Goal: Book appointment/travel/reservation

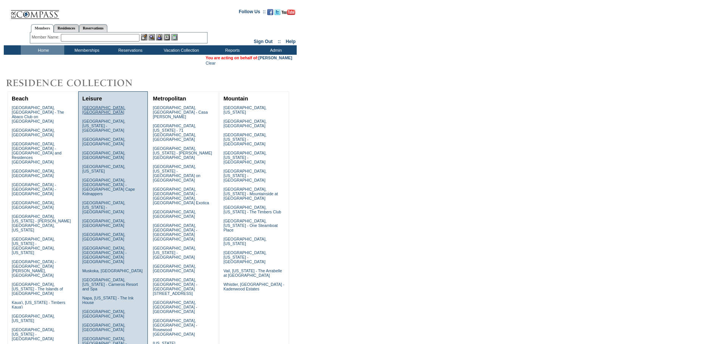
click at [111, 107] on link "Amalfi Coast, Italy" at bounding box center [103, 109] width 43 height 9
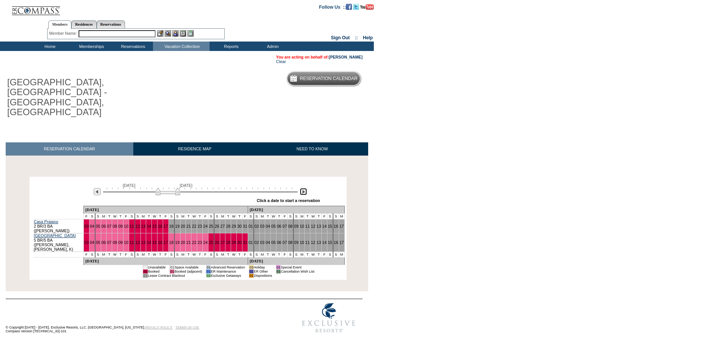
click at [304, 188] on img at bounding box center [303, 191] width 7 height 7
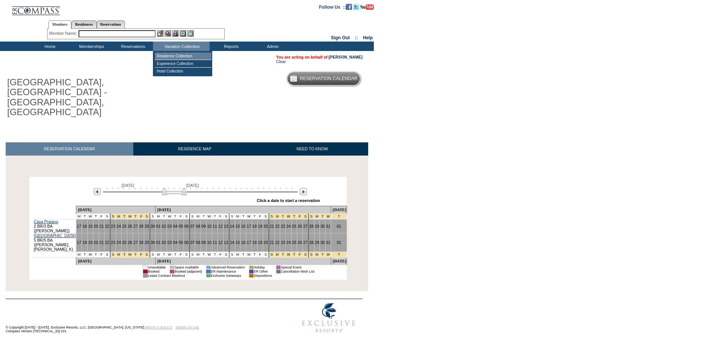
click at [170, 54] on td "Residence Collection" at bounding box center [183, 57] width 57 height 8
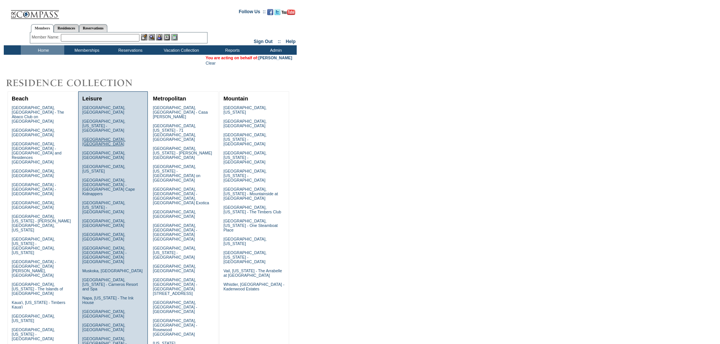
click at [107, 137] on link "[GEOGRAPHIC_DATA], [GEOGRAPHIC_DATA]" at bounding box center [103, 141] width 43 height 9
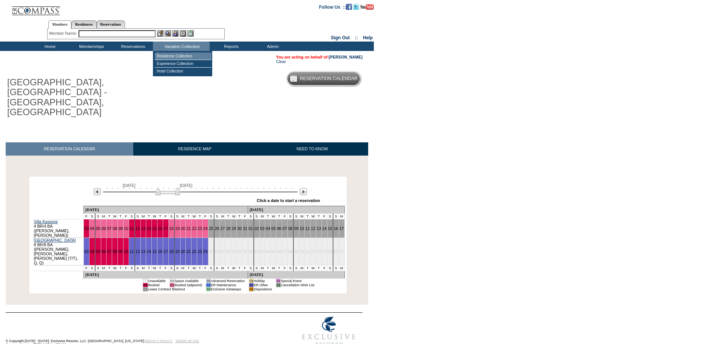
click at [177, 56] on td "Residence Collection" at bounding box center [183, 57] width 57 height 8
